Goal: Task Accomplishment & Management: Manage account settings

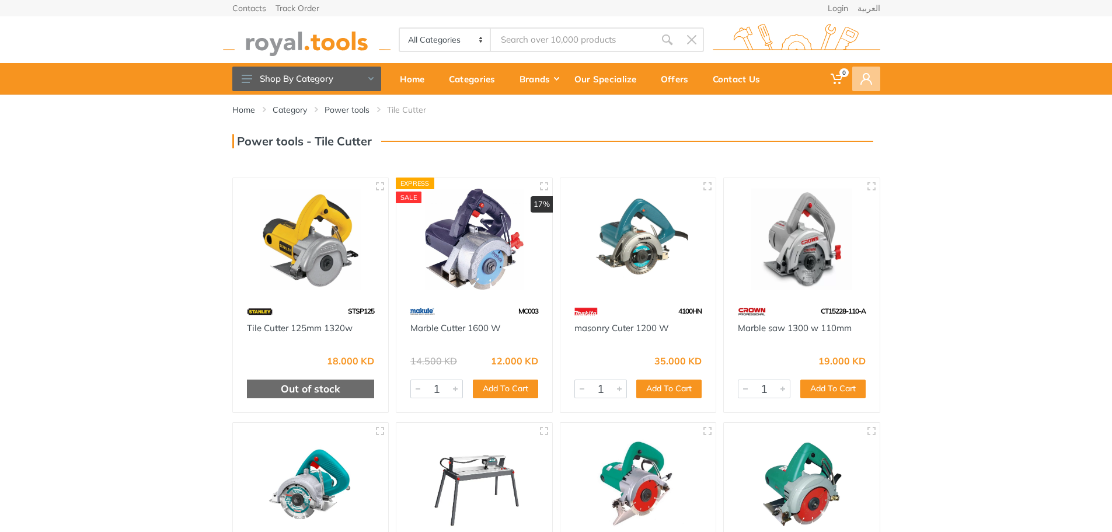
click at [861, 86] on span at bounding box center [866, 79] width 28 height 25
click at [720, 113] on link "Login" at bounding box center [798, 111] width 163 height 19
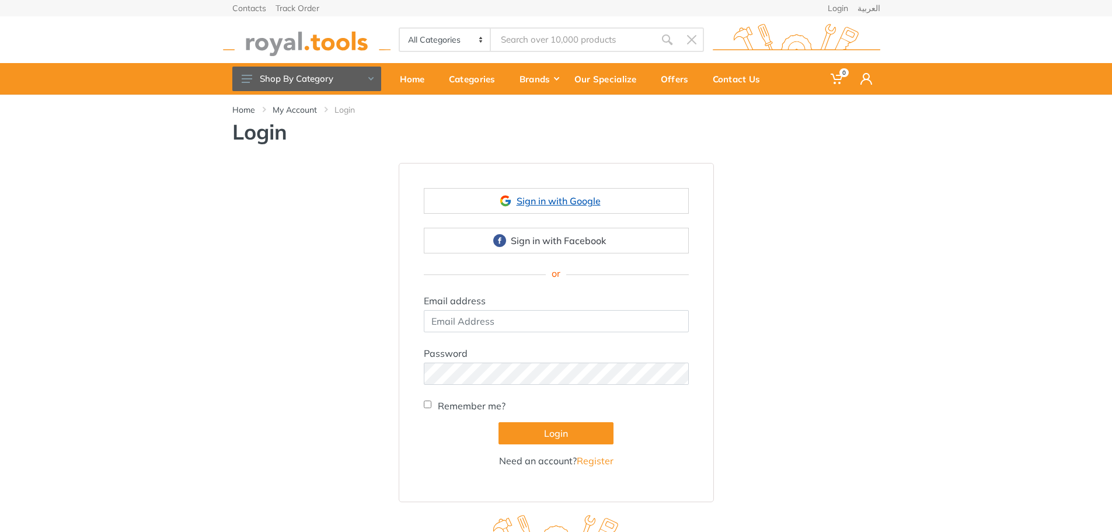
click at [551, 204] on link "Sign in with Google" at bounding box center [556, 201] width 265 height 26
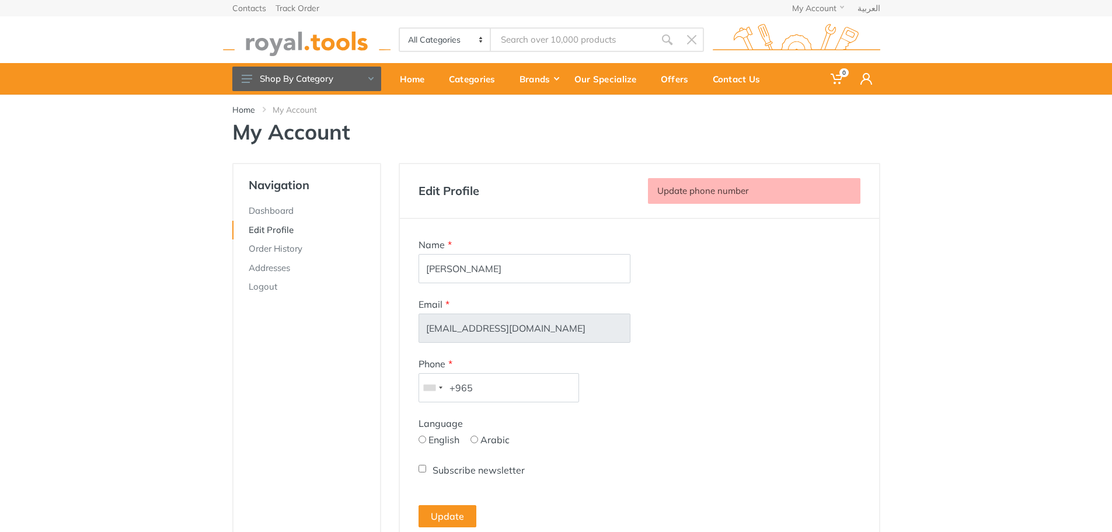
scroll to position [58, 0]
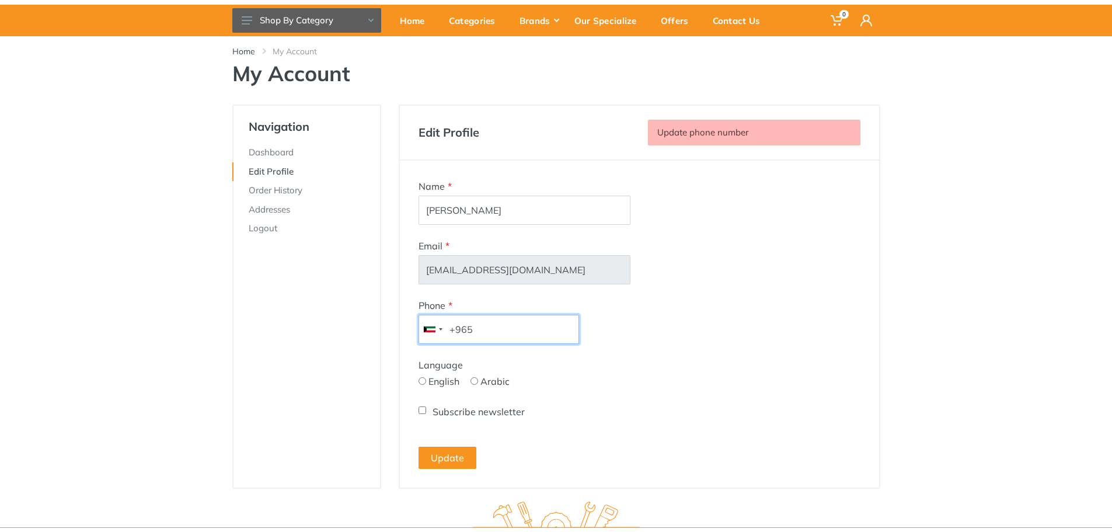
click at [533, 331] on input "+965" at bounding box center [498, 329] width 160 height 29
type input "+96567695583"
click at [420, 382] on input "English" at bounding box center [422, 381] width 8 height 8
radio input "true"
click at [421, 411] on input "Subscribe newsletter" at bounding box center [422, 410] width 8 height 8
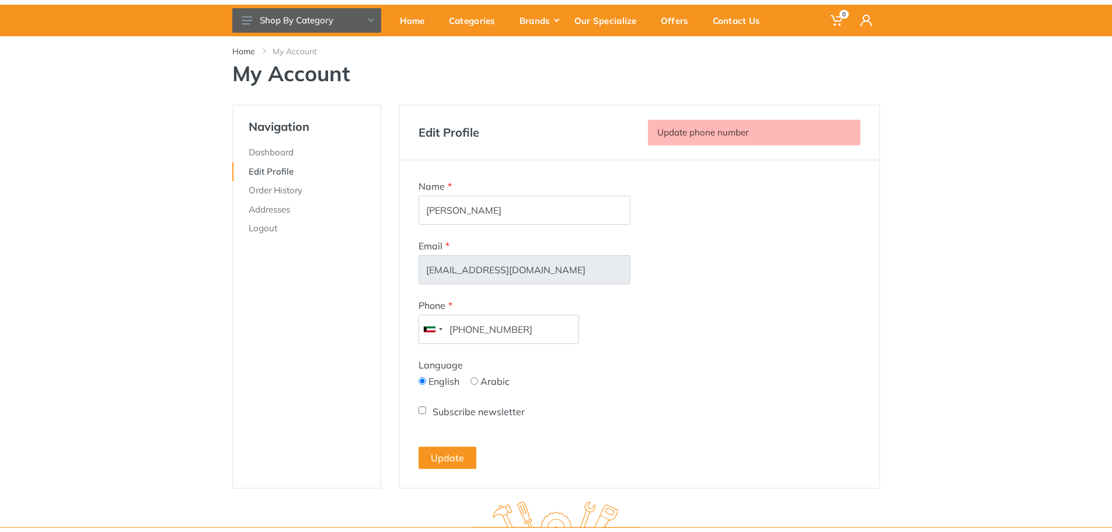
checkbox input "true"
click at [445, 455] on button "Update" at bounding box center [447, 457] width 58 height 22
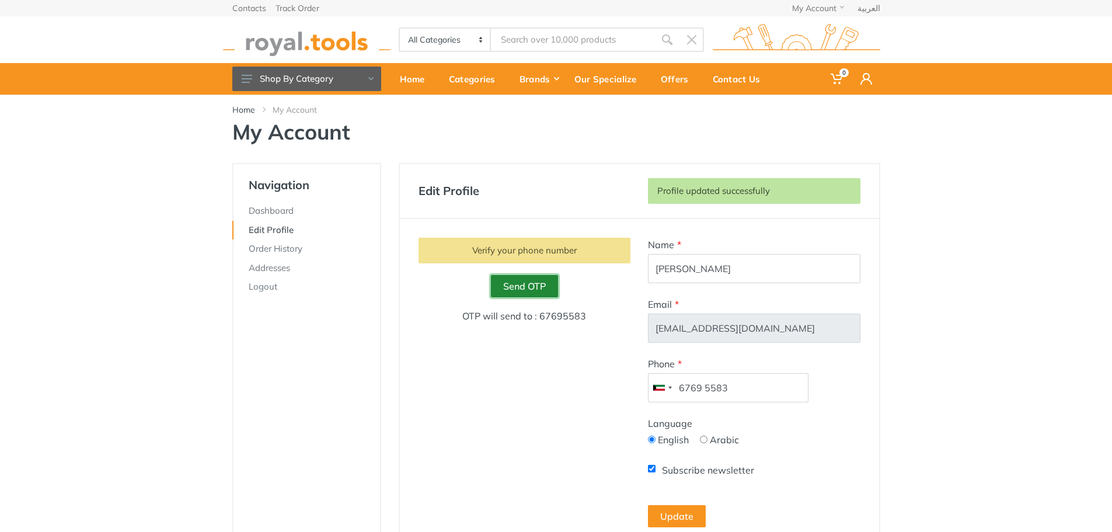
click at [530, 287] on link "Send OTP" at bounding box center [524, 286] width 67 height 22
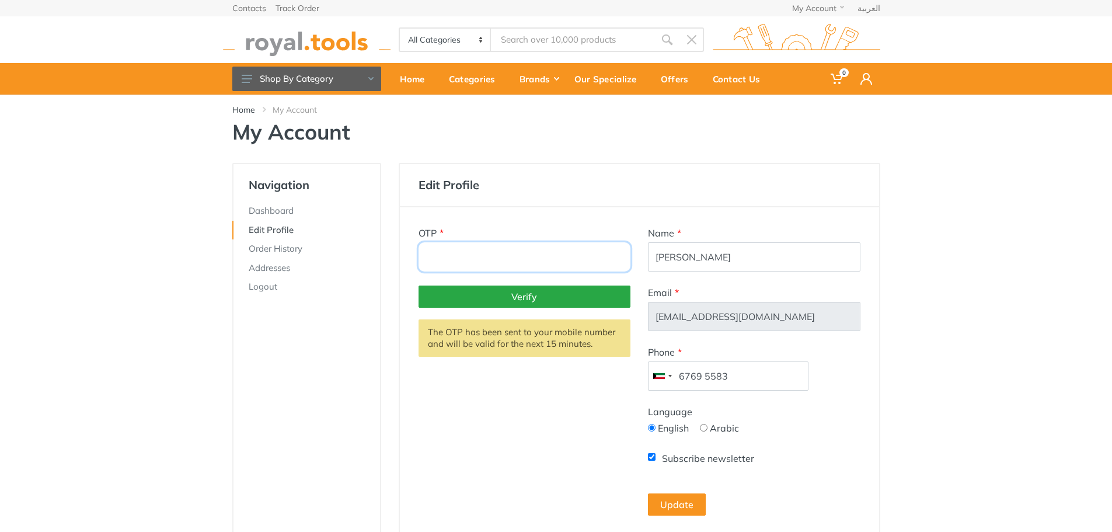
click at [527, 255] on input "number" at bounding box center [524, 256] width 212 height 29
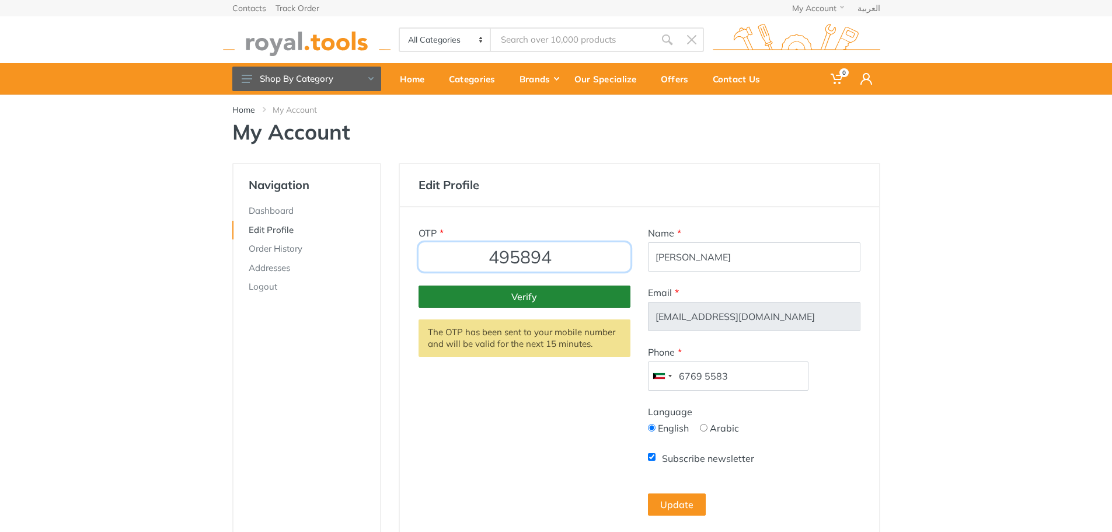
type input "495894"
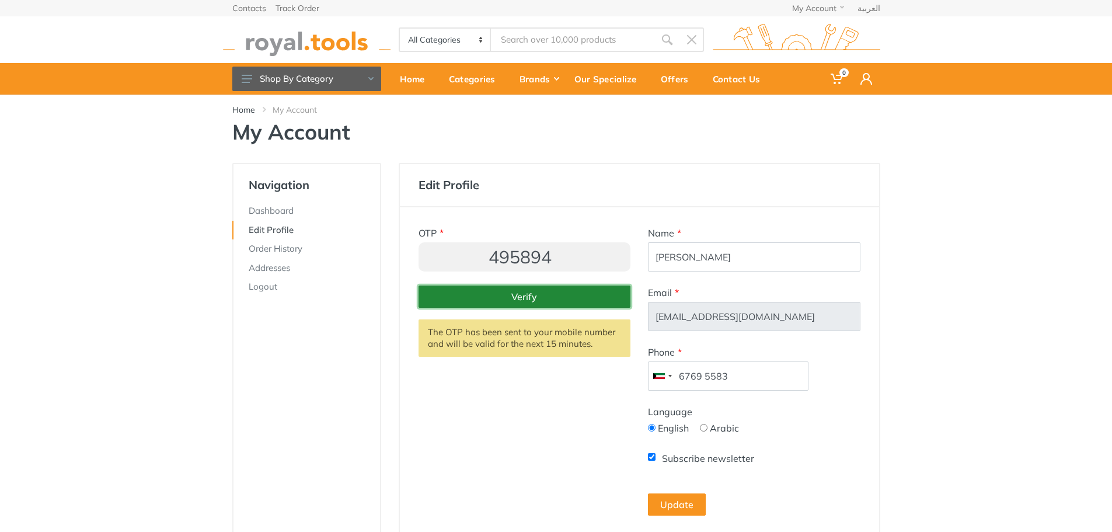
click at [535, 297] on button "Verify" at bounding box center [524, 296] width 212 height 22
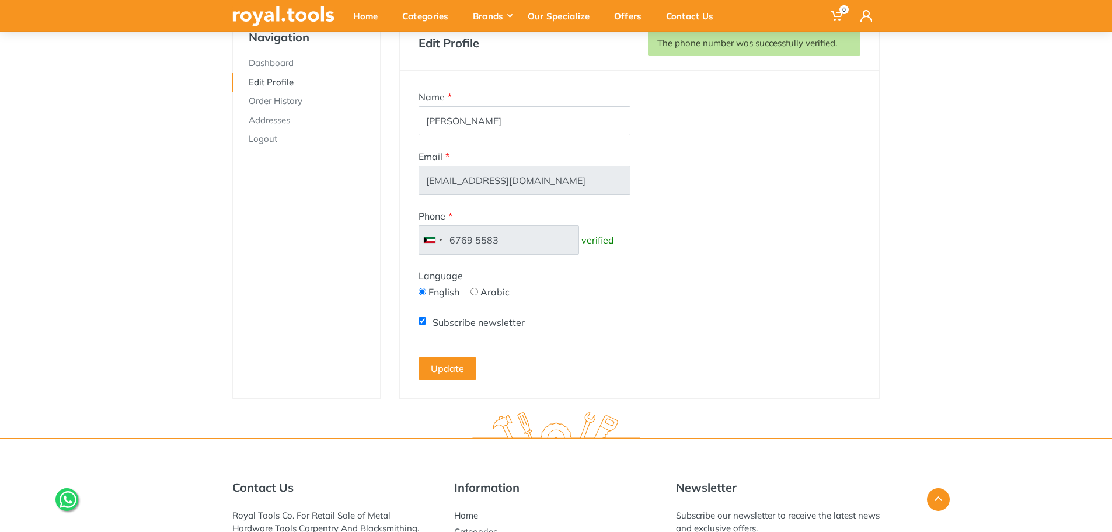
scroll to position [58, 0]
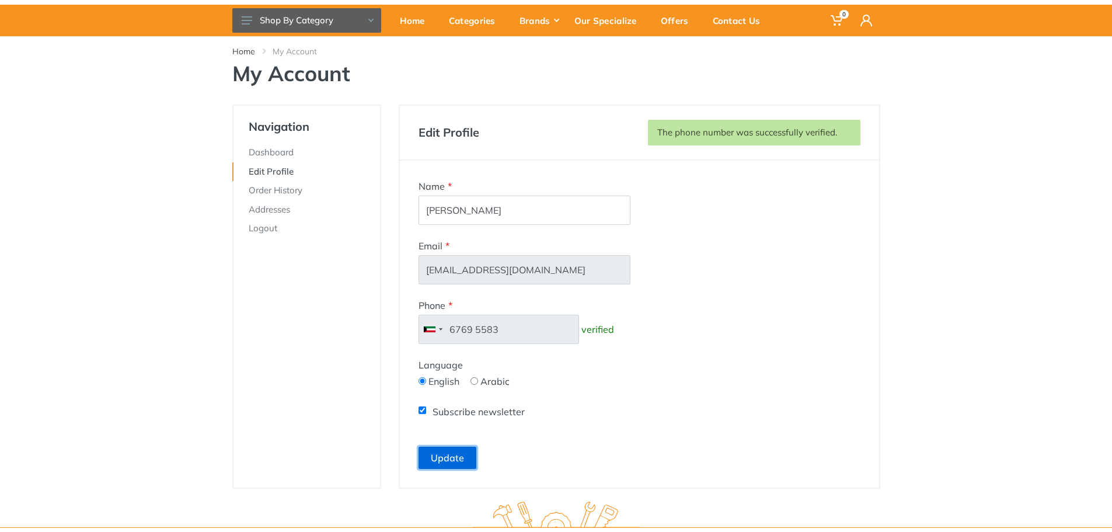
click at [450, 458] on button "Update" at bounding box center [447, 457] width 58 height 22
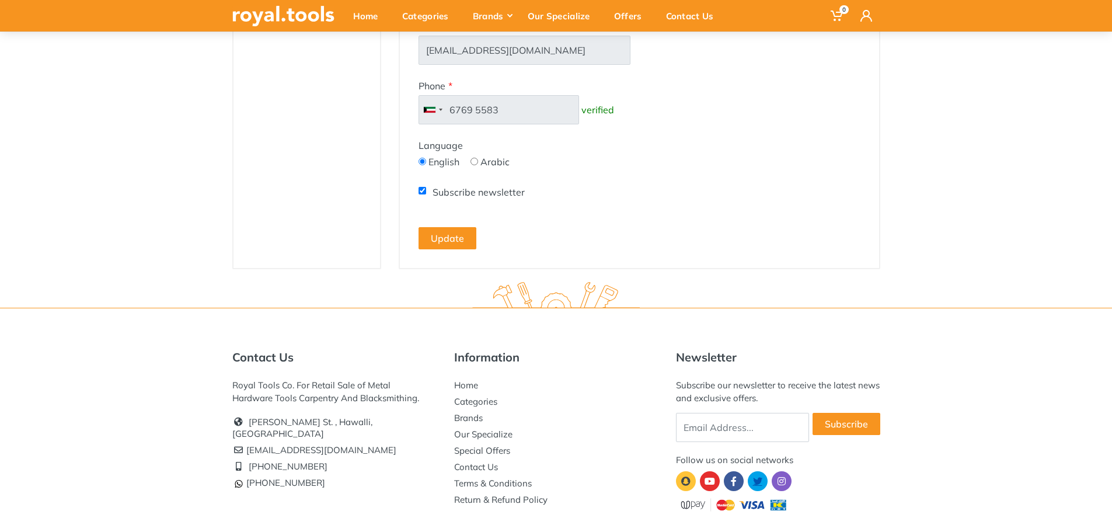
scroll to position [322, 0]
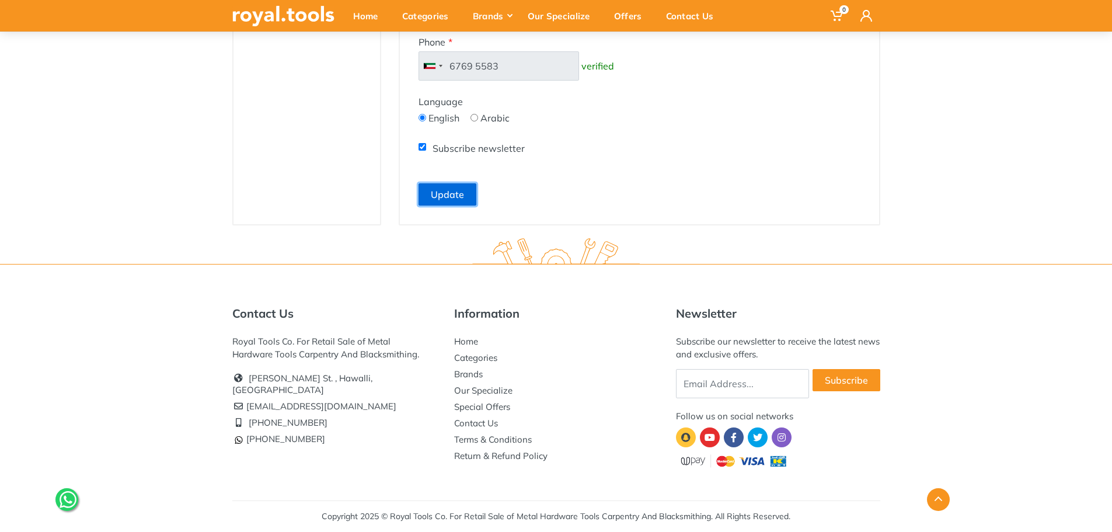
click at [448, 197] on button "Update" at bounding box center [447, 194] width 58 height 22
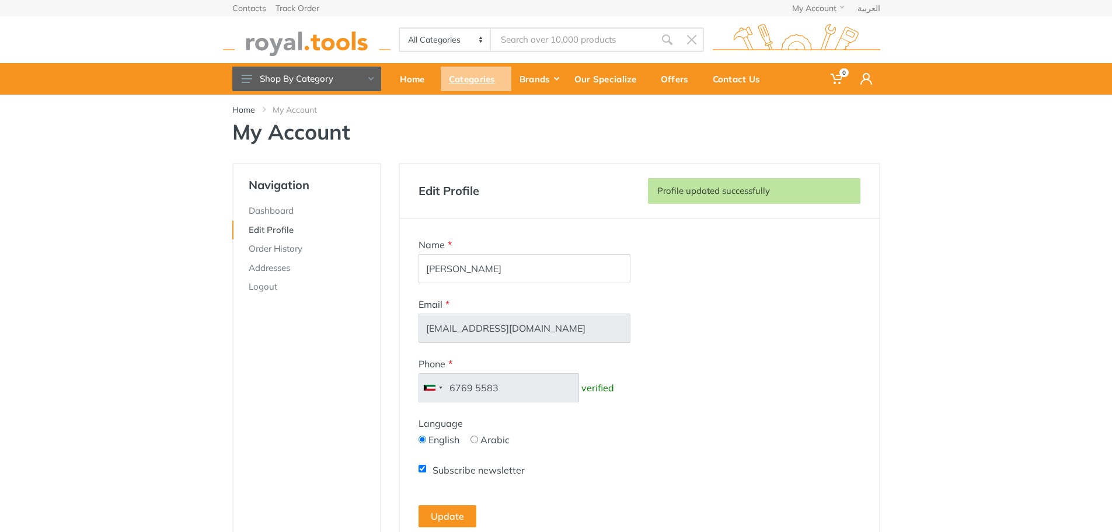
click at [480, 82] on div "Categories" at bounding box center [476, 79] width 71 height 25
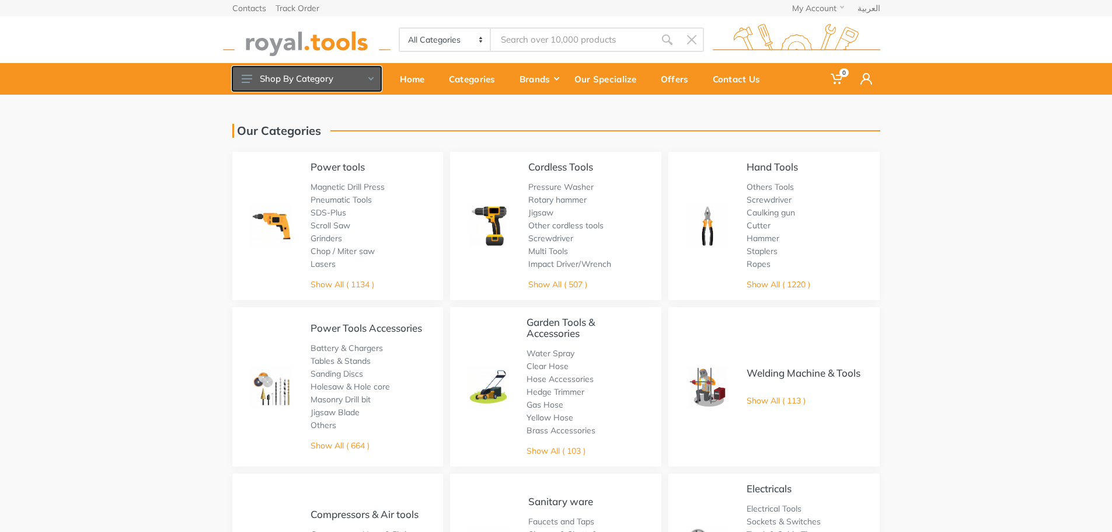
click at [284, 80] on button "Shop By Category" at bounding box center [306, 79] width 149 height 25
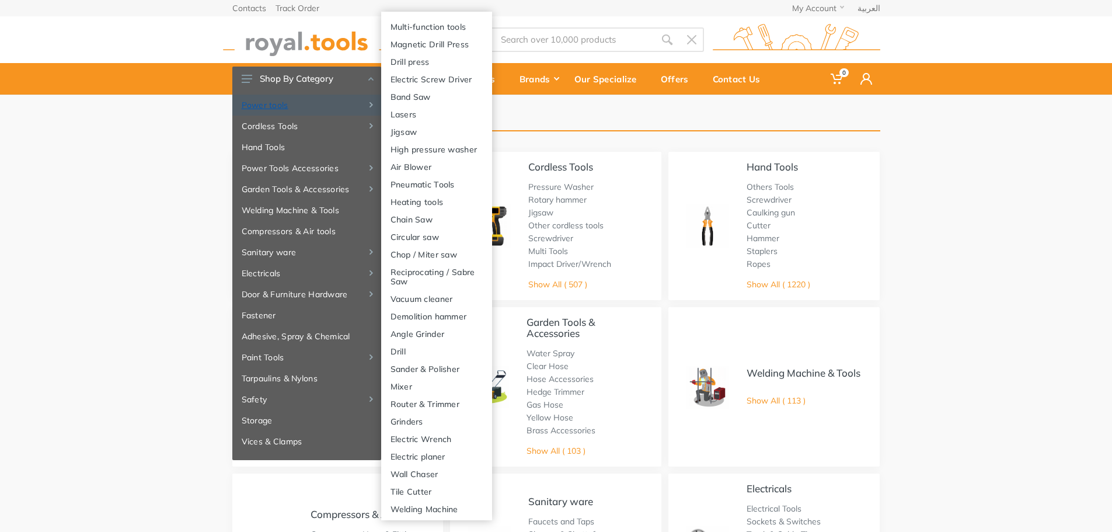
click at [283, 107] on link "Power tools" at bounding box center [306, 105] width 149 height 21
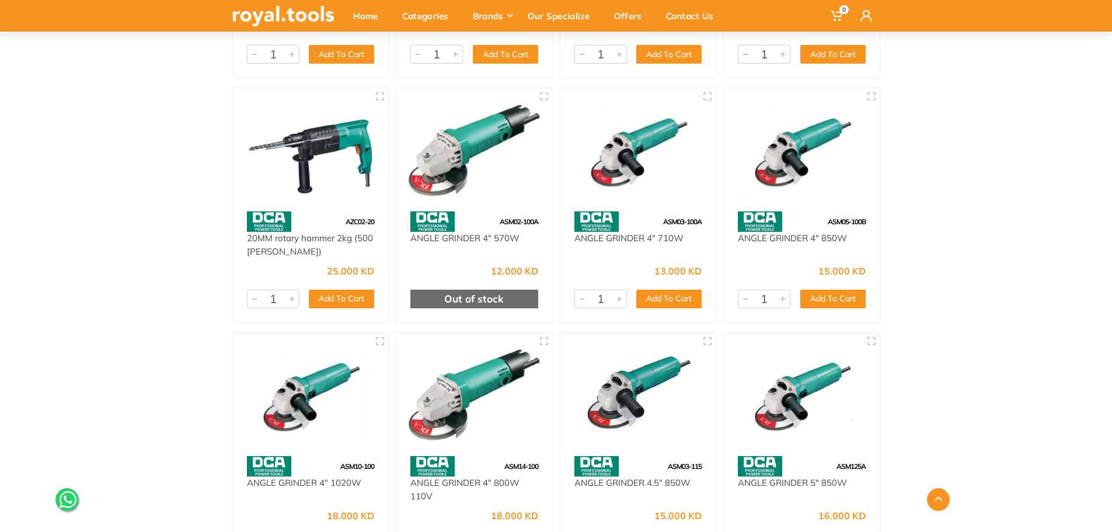
scroll to position [2626, 0]
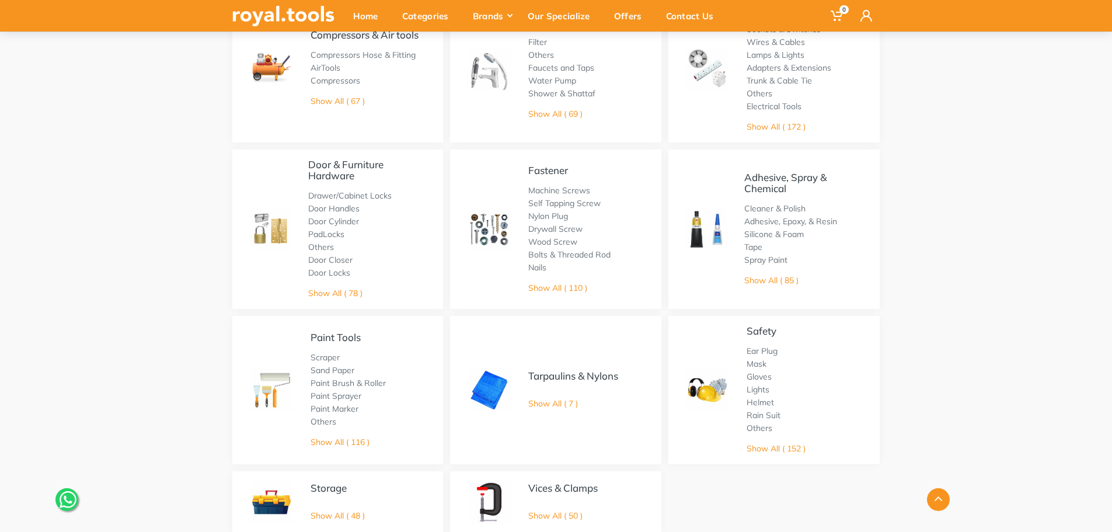
scroll to position [700, 0]
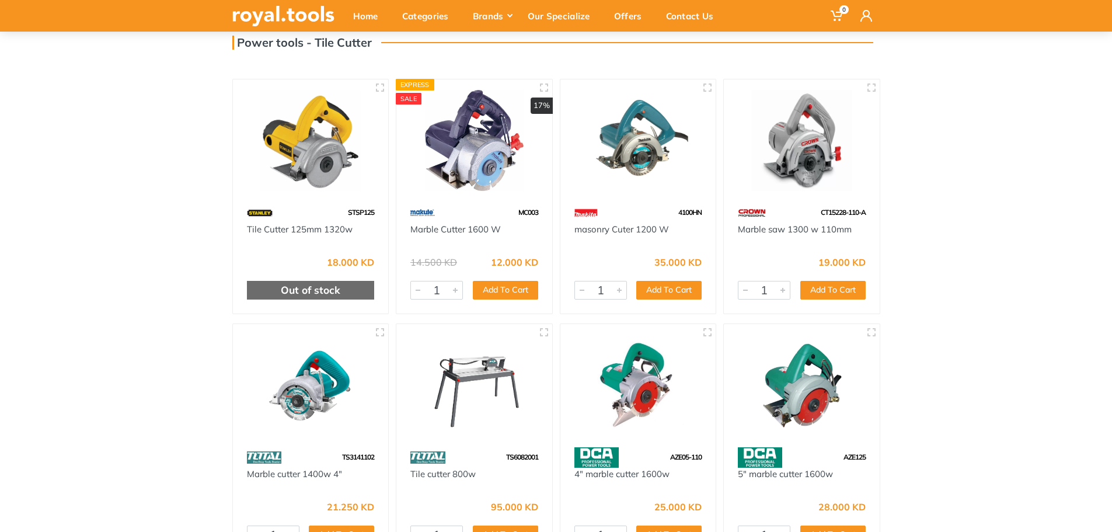
scroll to position [117, 0]
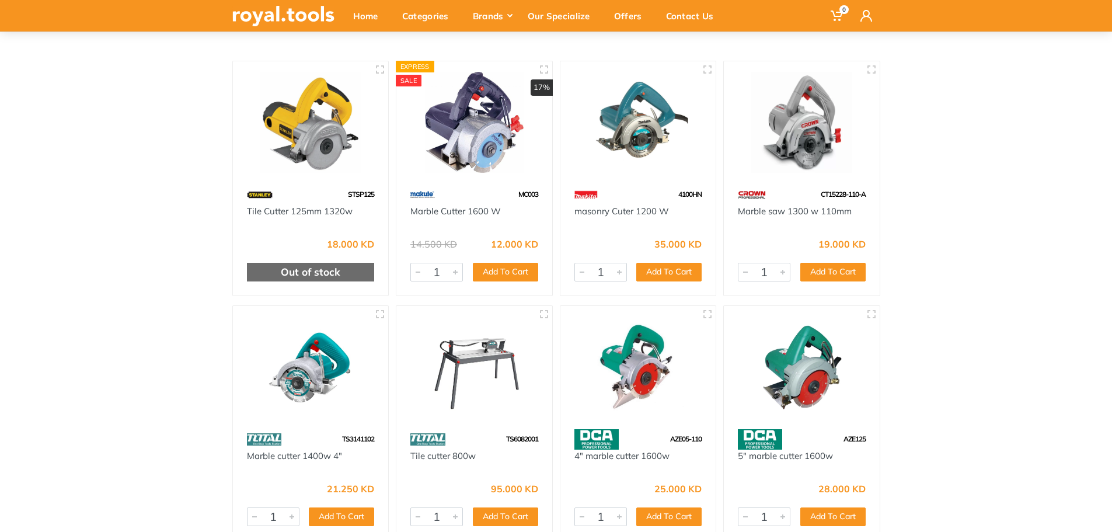
click at [482, 218] on div "Marble Cutter 1600 W" at bounding box center [474, 218] width 128 height 26
click at [482, 151] on img at bounding box center [474, 122] width 135 height 101
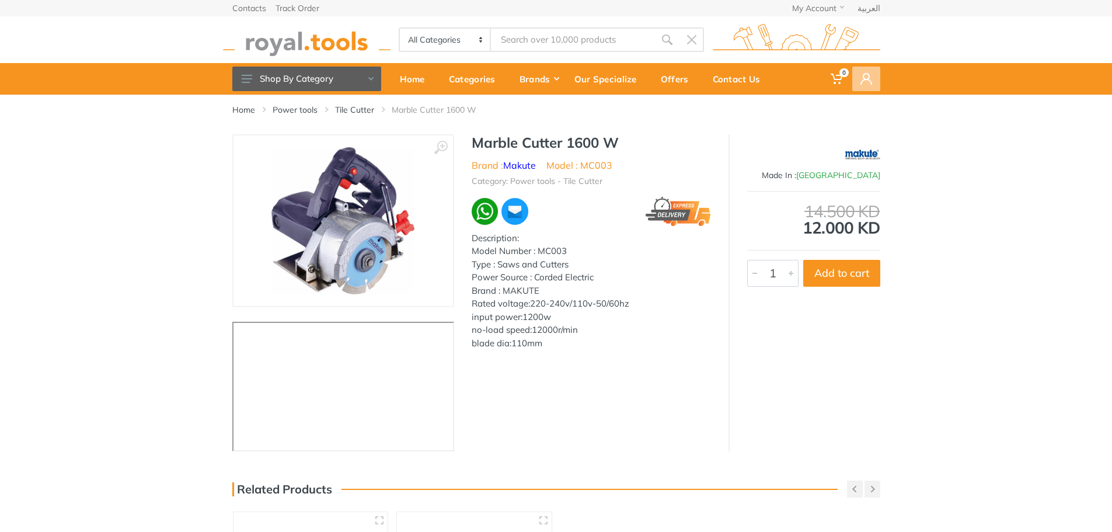
click at [862, 77] on icon at bounding box center [866, 79] width 12 height 12
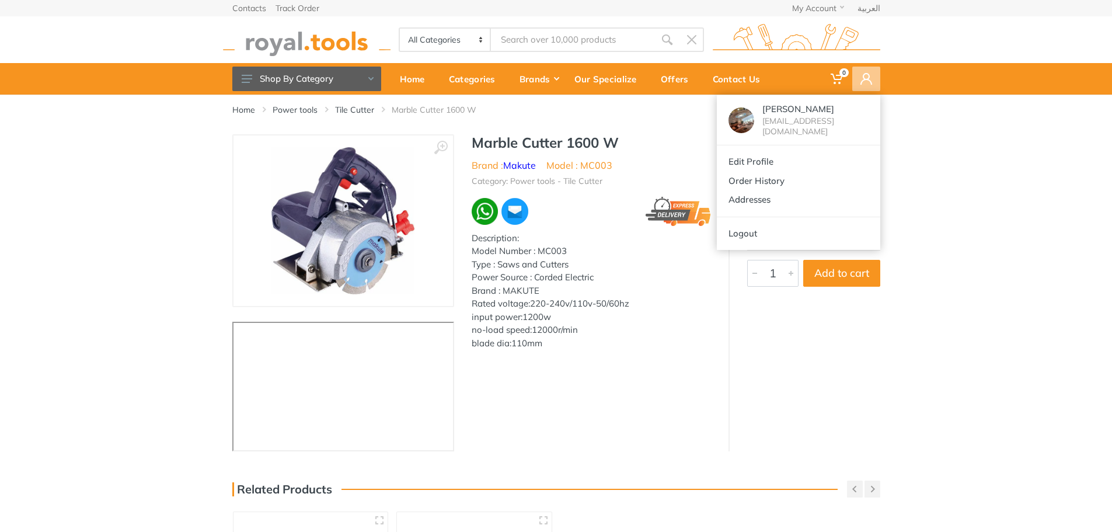
click at [692, 132] on div "Home Power tools Tile Cutter Marble Cutter 1600 W" at bounding box center [556, 115] width 665 height 40
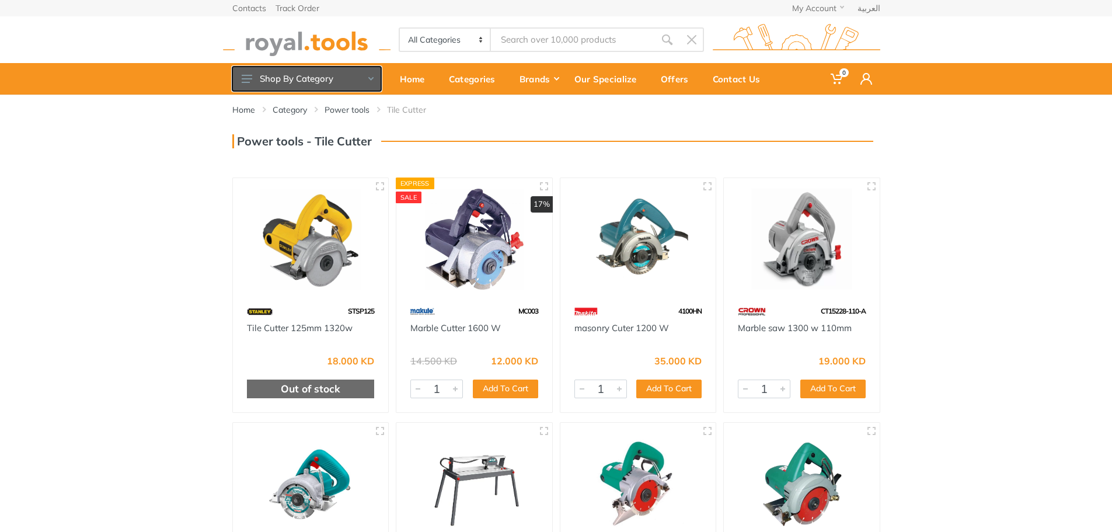
click at [344, 77] on button "Shop By Category" at bounding box center [306, 79] width 149 height 25
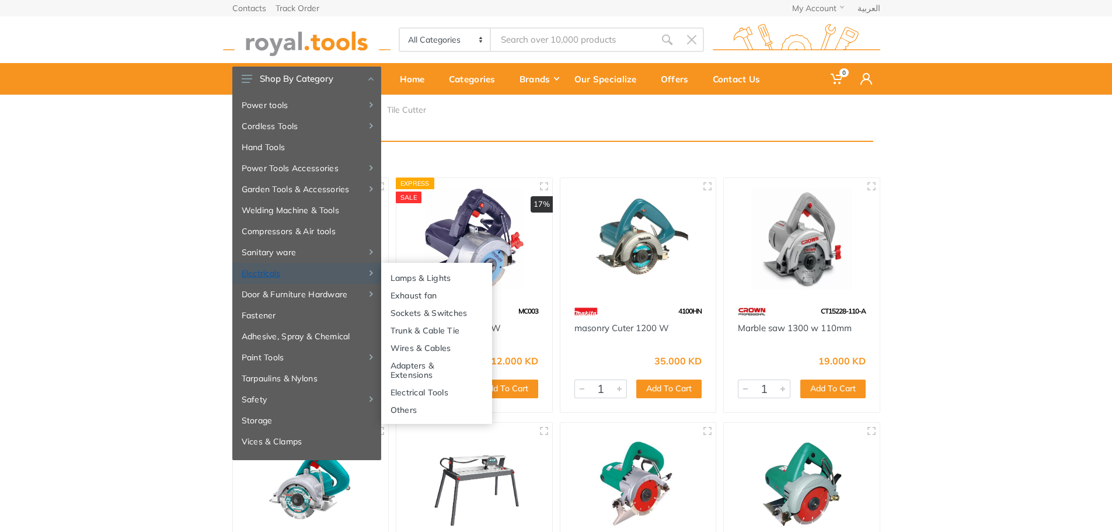
click at [306, 271] on link "Electricals" at bounding box center [306, 273] width 149 height 21
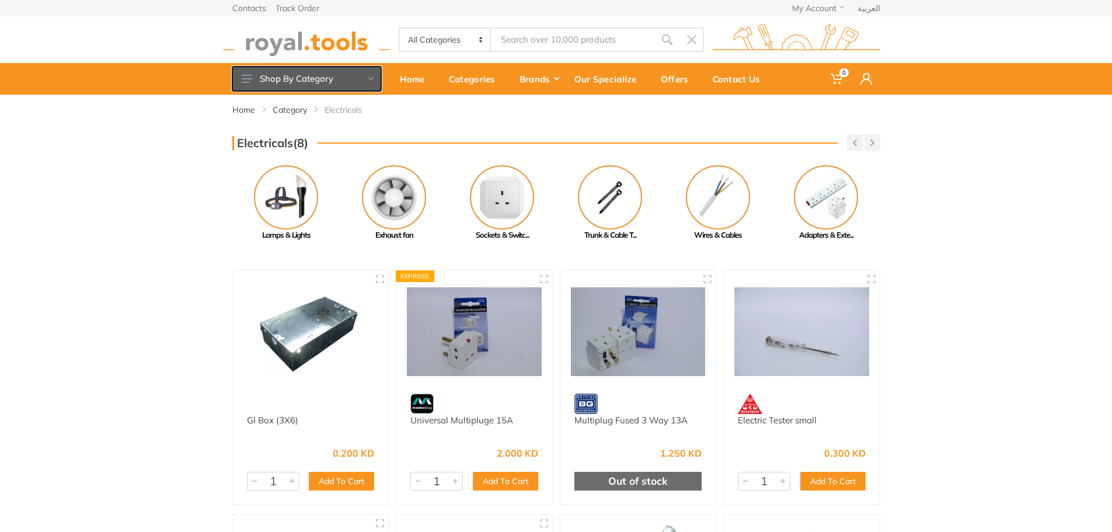
click at [359, 82] on button "Shop By Category" at bounding box center [306, 79] width 149 height 25
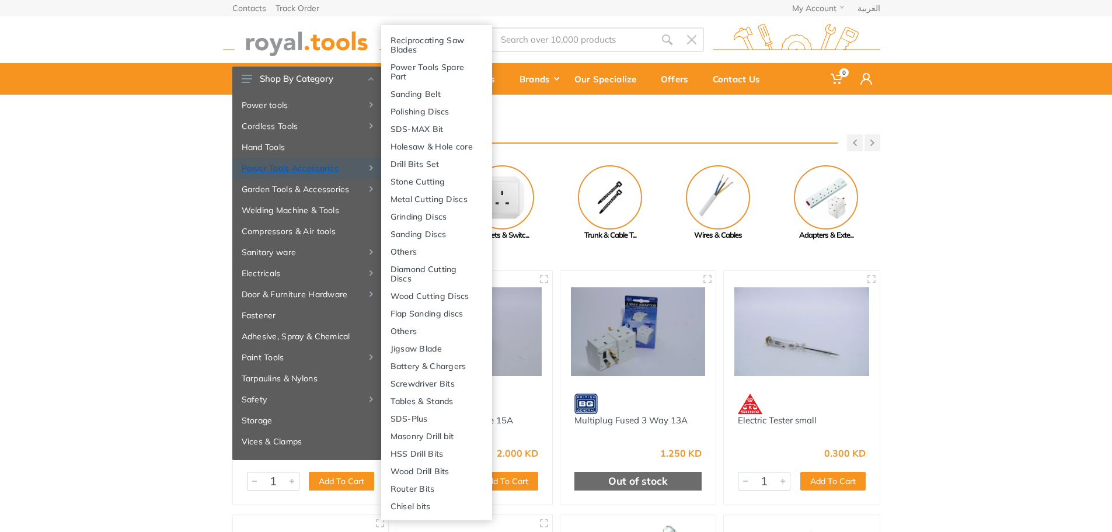
click at [308, 169] on link "Power Tools Accessories" at bounding box center [306, 168] width 149 height 21
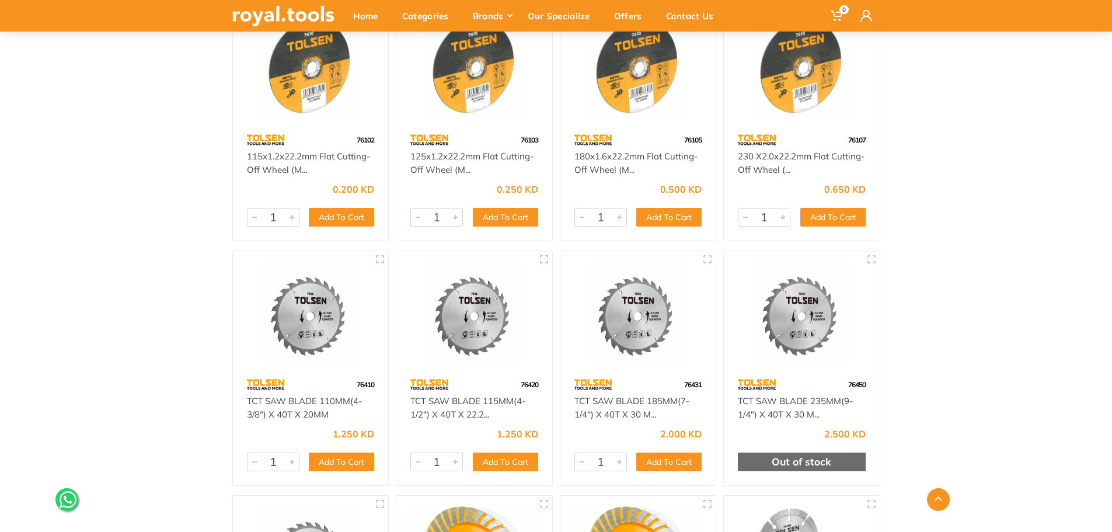
scroll to position [2117, 0]
